Goal: Information Seeking & Learning: Learn about a topic

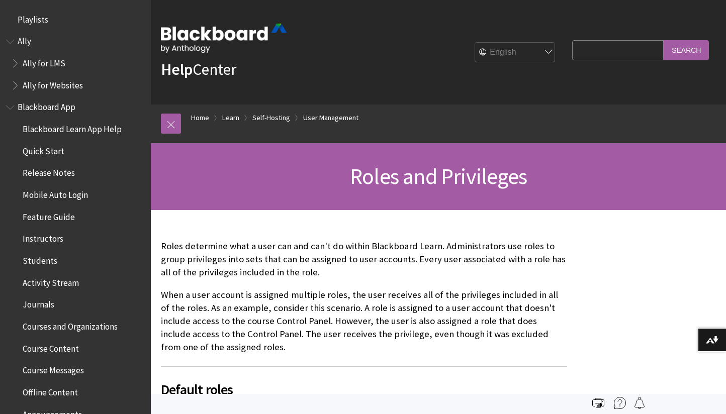
scroll to position [1531, 0]
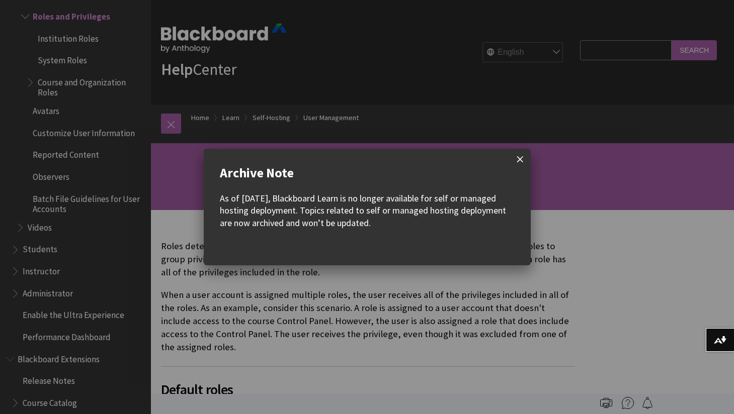
click at [516, 157] on span at bounding box center [519, 159] width 21 height 21
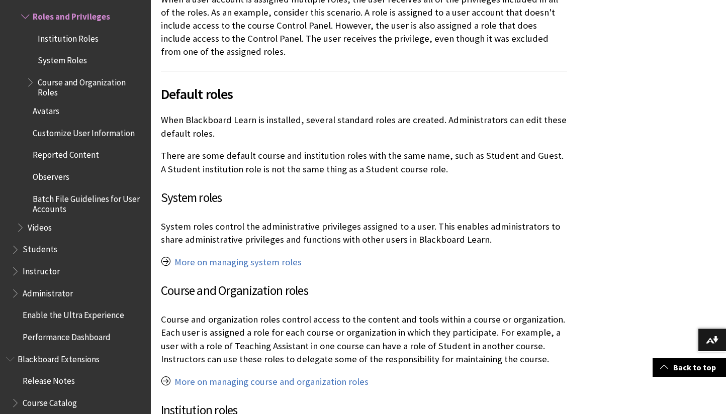
scroll to position [0, 0]
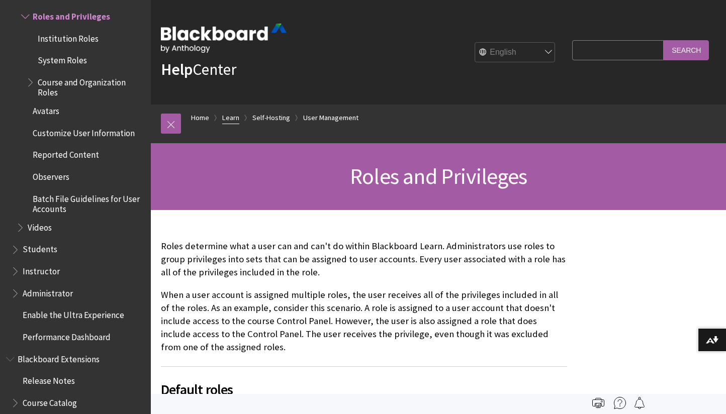
click at [231, 117] on link "Learn" at bounding box center [230, 118] width 17 height 13
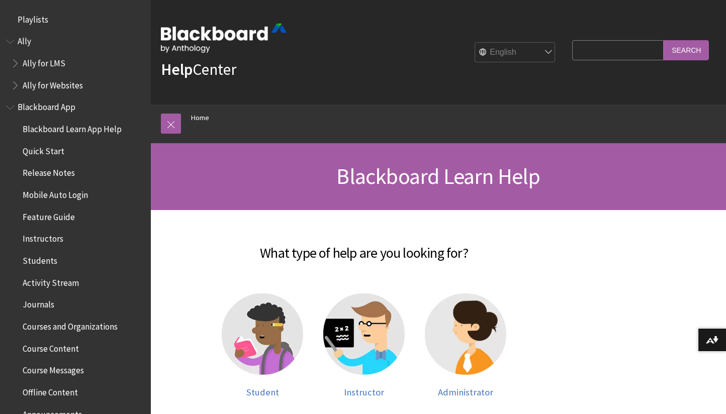
scroll to position [852, 0]
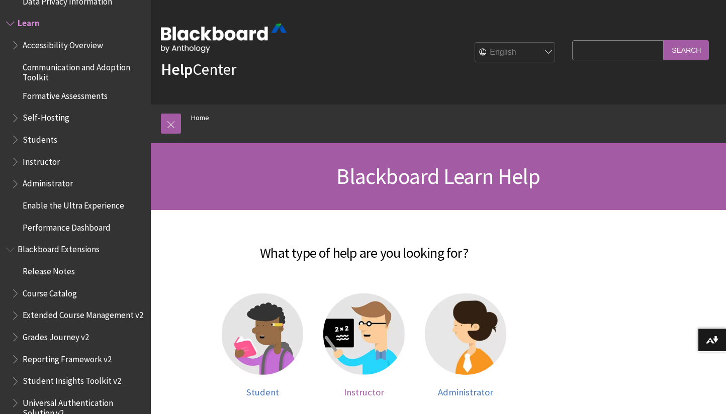
click at [366, 392] on span "Instructor" at bounding box center [364, 393] width 40 height 12
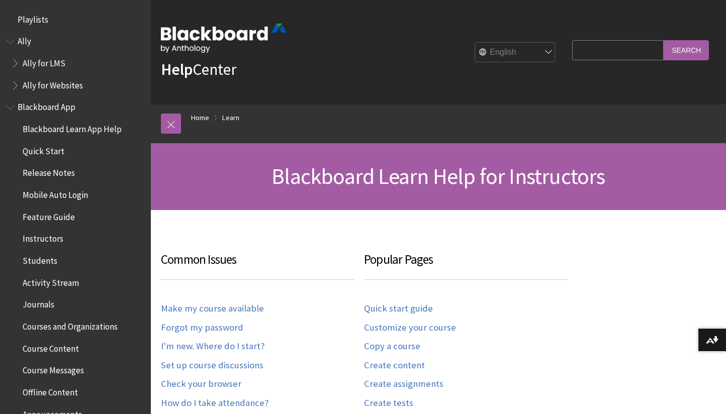
scroll to position [991, 0]
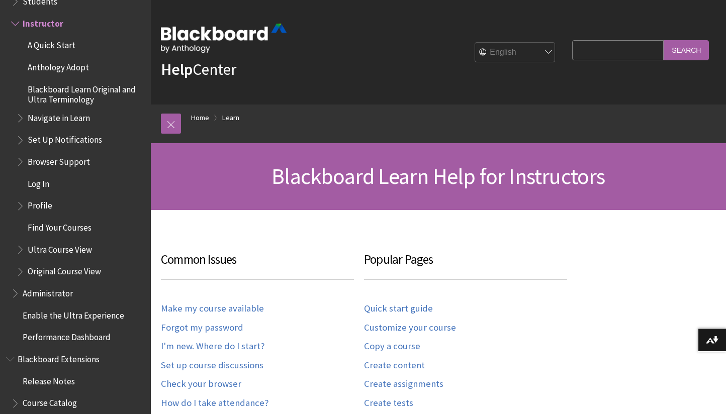
click at [606, 53] on input "Search Query" at bounding box center [618, 50] width 92 height 20
type input "role"
click at [664, 40] on input "Search" at bounding box center [686, 50] width 45 height 20
click at [691, 51] on input "Search" at bounding box center [686, 50] width 45 height 20
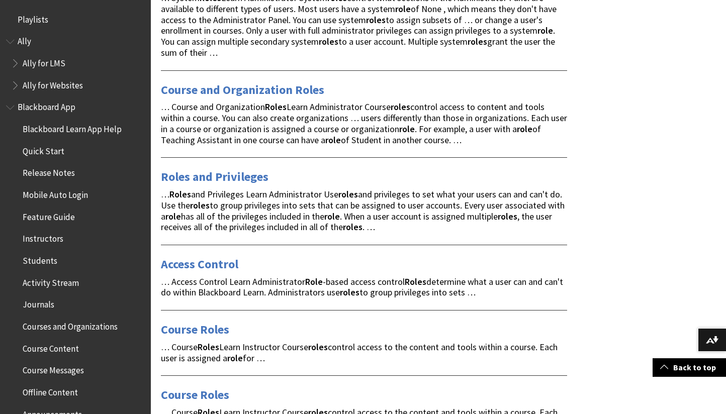
scroll to position [346, 0]
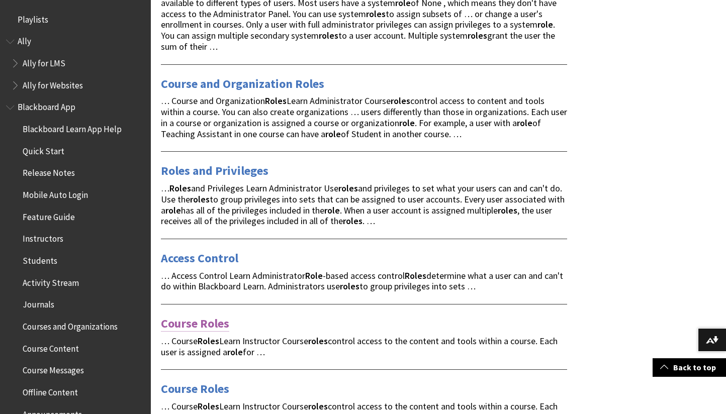
click at [193, 320] on link "Course Roles" at bounding box center [195, 324] width 68 height 16
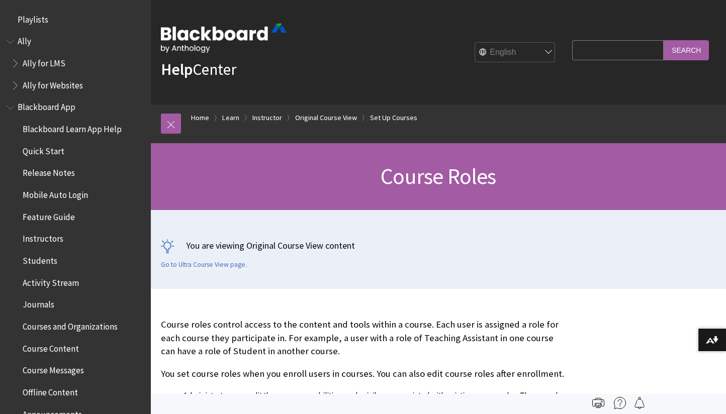
scroll to position [1480, 0]
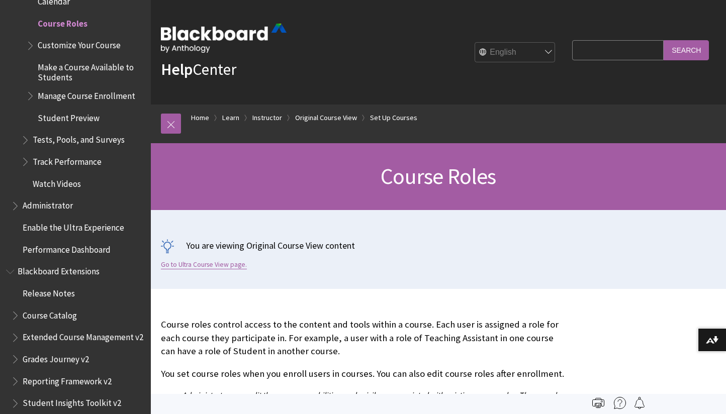
click at [206, 265] on link "Go to Ultra Course View page." at bounding box center [204, 264] width 86 height 9
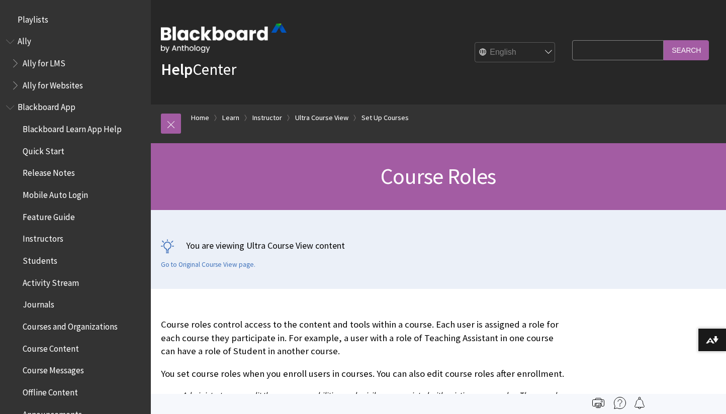
scroll to position [1443, 0]
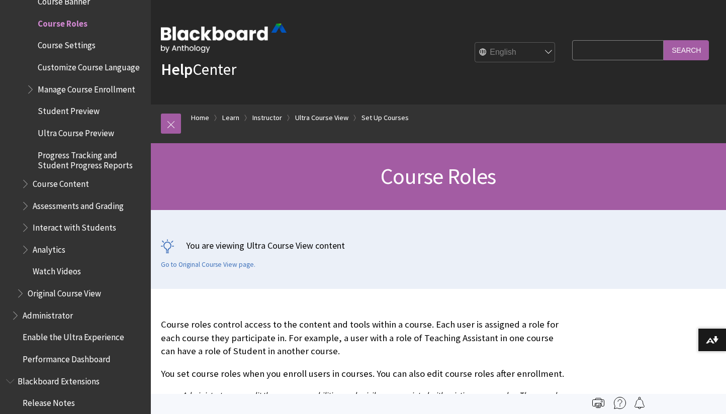
drag, startPoint x: 726, startPoint y: 76, endPoint x: 714, endPoint y: 111, distance: 36.6
click at [706, 129] on div "Help Center English عربية Català Cymraeg Deutsch Español Suomi Français עברית I…" at bounding box center [438, 144] width 575 height 289
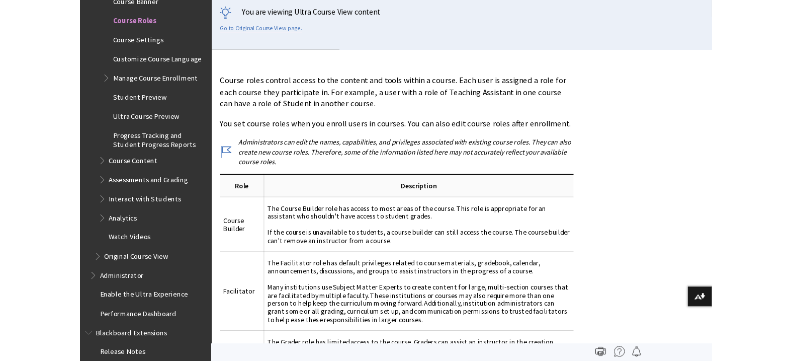
scroll to position [0, 0]
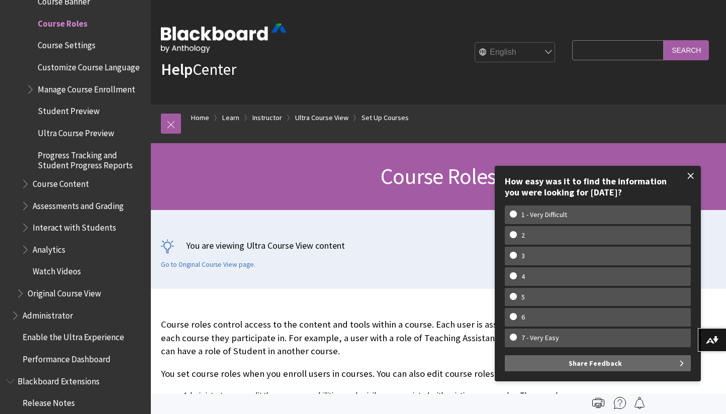
click at [686, 171] on span at bounding box center [690, 175] width 21 height 21
